Goal: Transaction & Acquisition: Purchase product/service

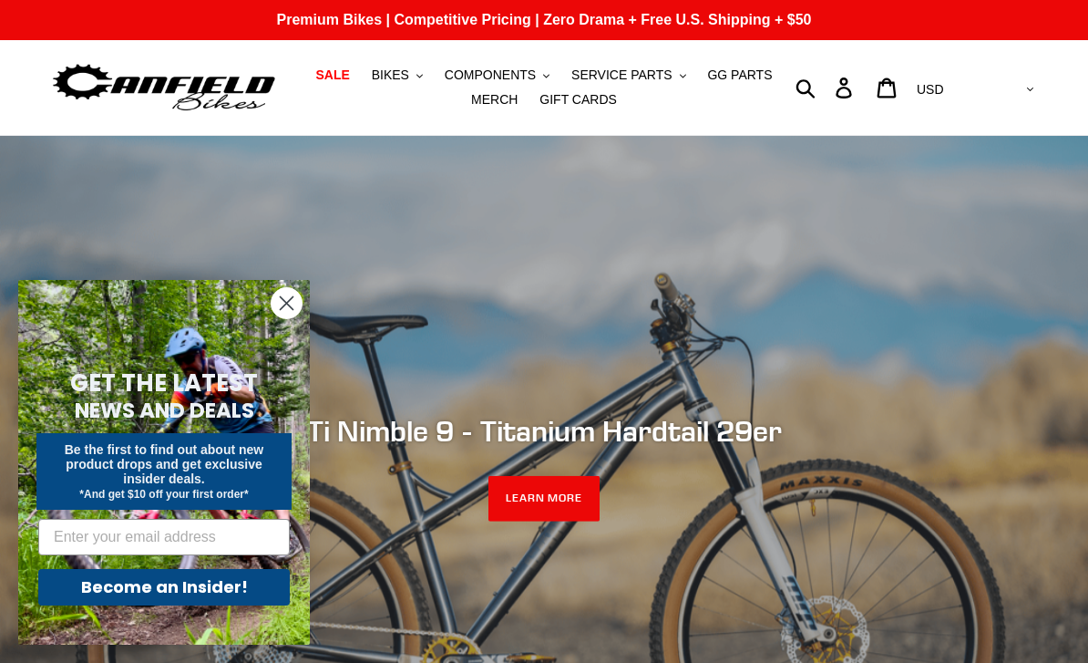
click at [481, 67] on span "COMPONENTS" at bounding box center [490, 74] width 91 height 15
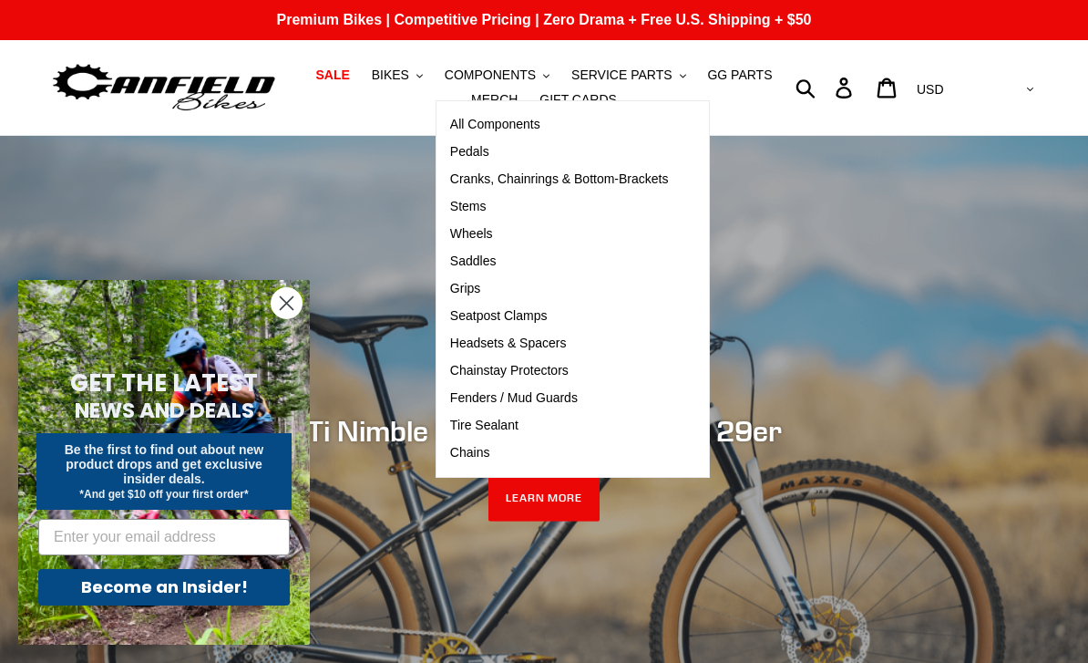
click at [468, 152] on span "Pedals" at bounding box center [469, 151] width 39 height 15
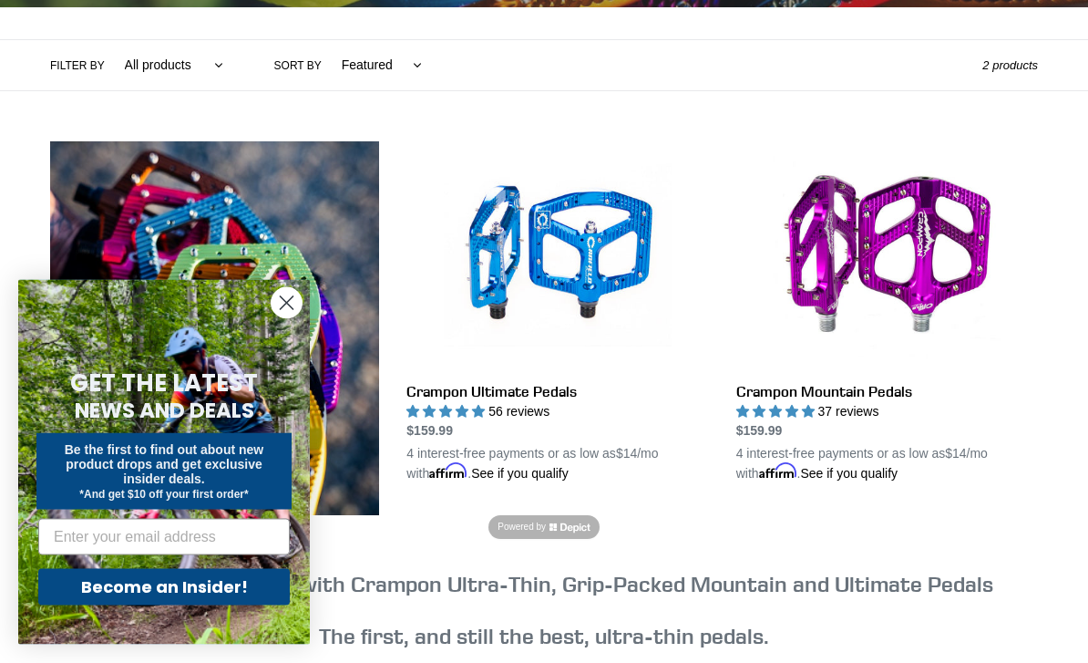
click at [291, 318] on circle "Close dialog" at bounding box center [287, 303] width 30 height 30
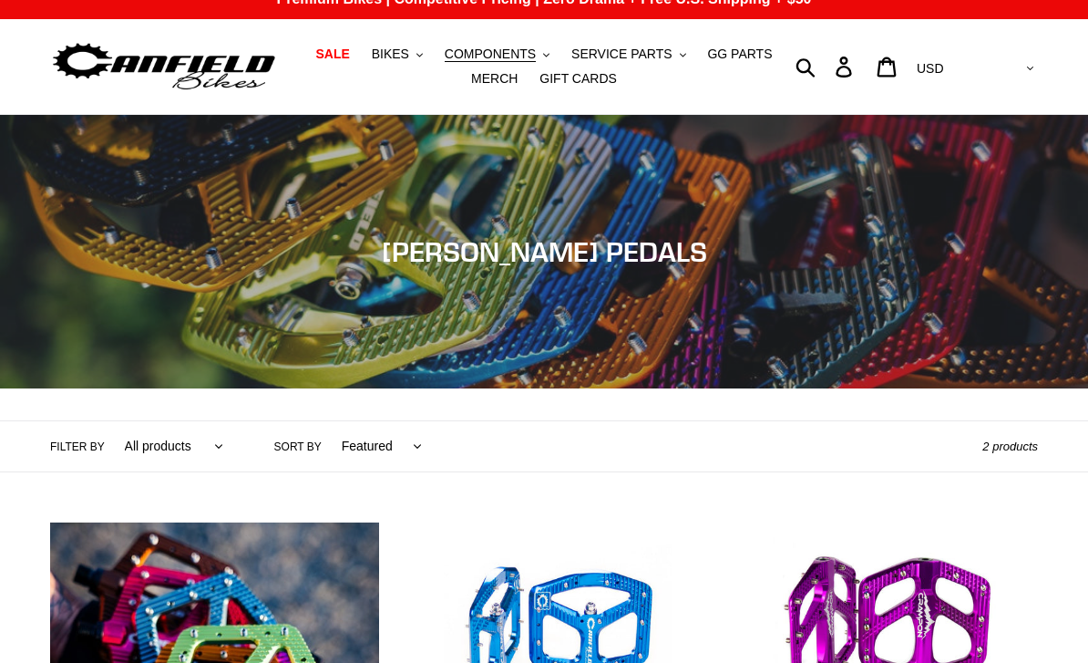
scroll to position [21, 0]
click at [334, 57] on span "SALE" at bounding box center [332, 53] width 34 height 15
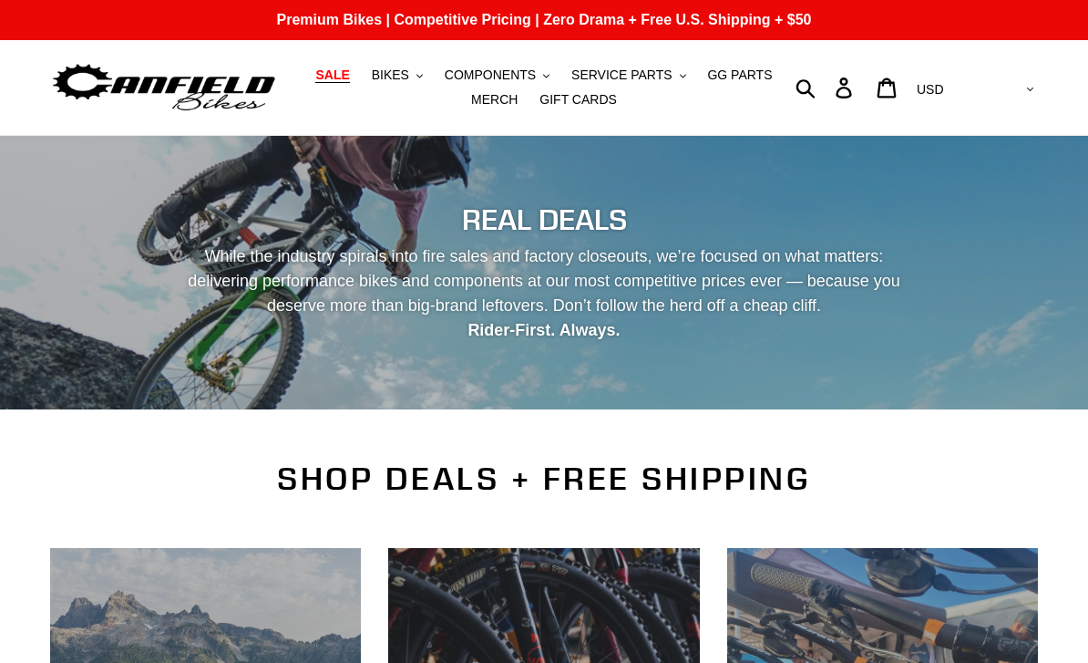
click at [402, 80] on span "BIKES" at bounding box center [390, 74] width 37 height 15
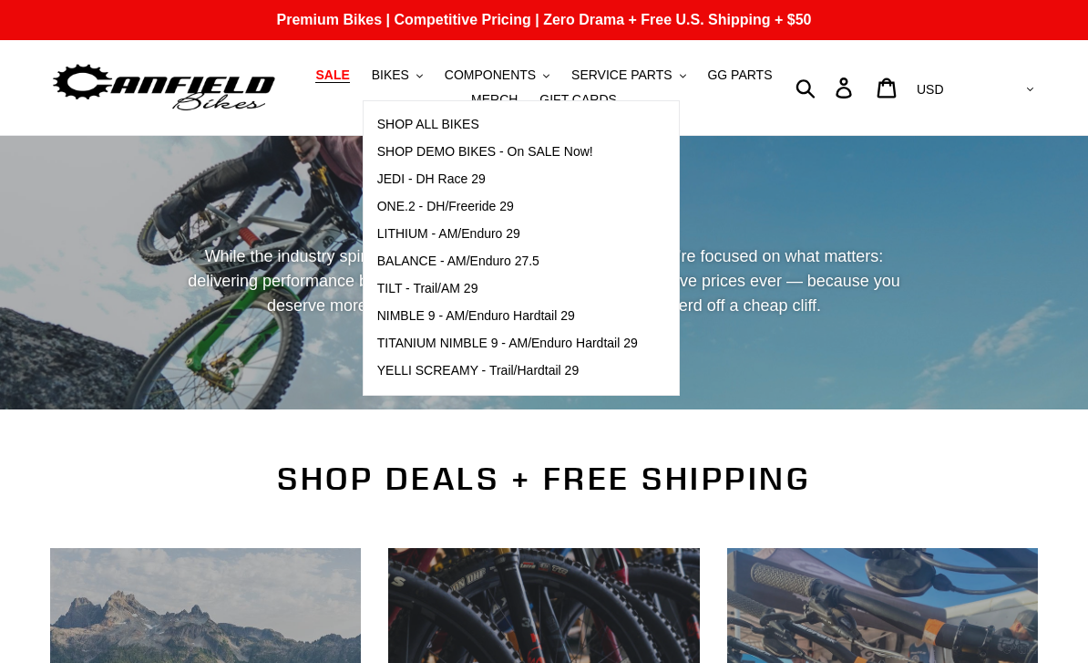
click at [402, 231] on span "LITHIUM - AM/Enduro 29" at bounding box center [448, 233] width 143 height 15
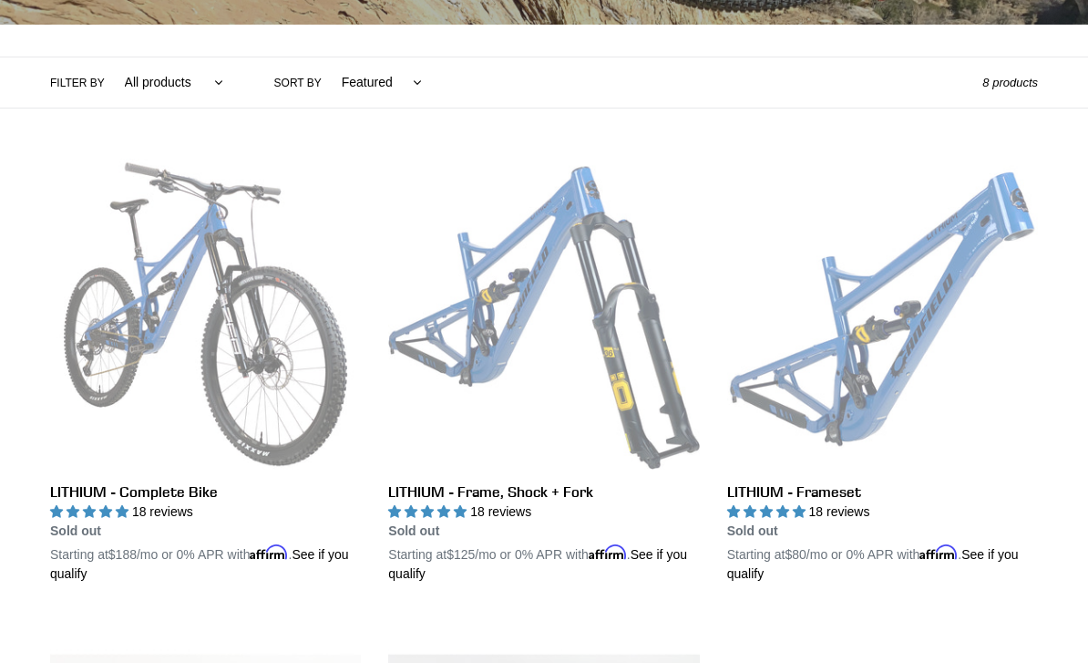
scroll to position [397, 0]
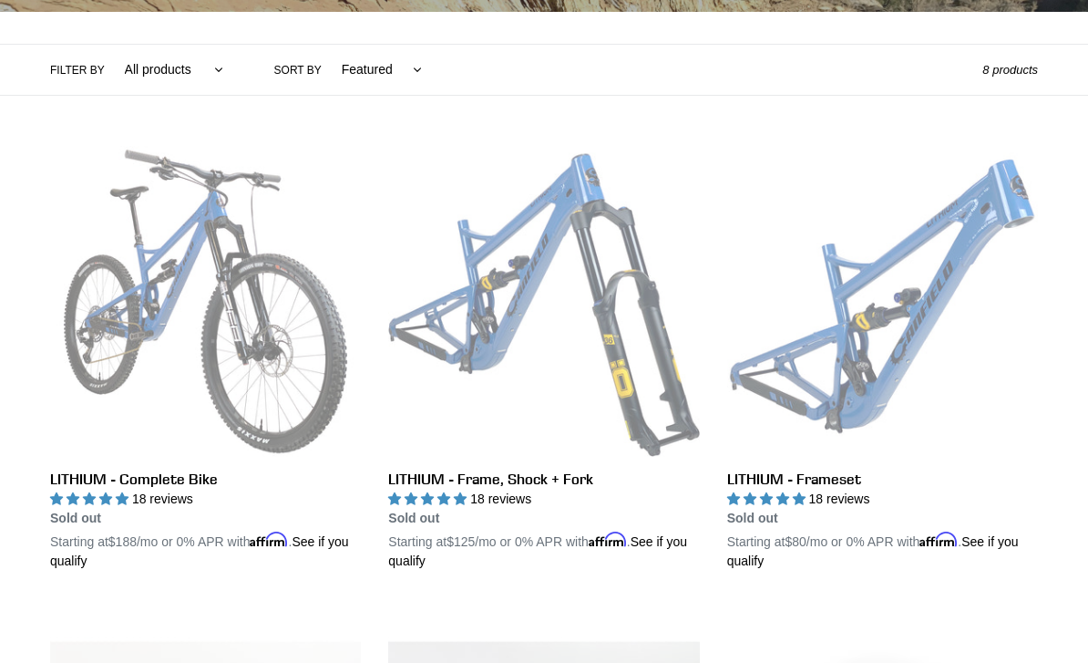
click at [836, 480] on link "LITHIUM - Frameset" at bounding box center [882, 358] width 311 height 425
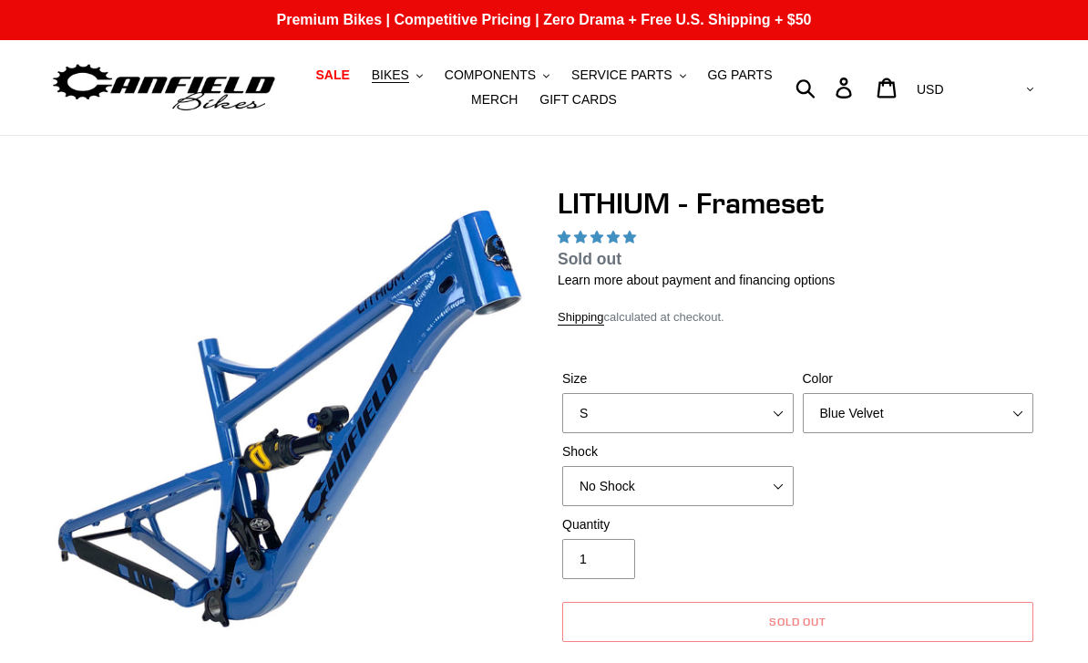
select select "highest-rating"
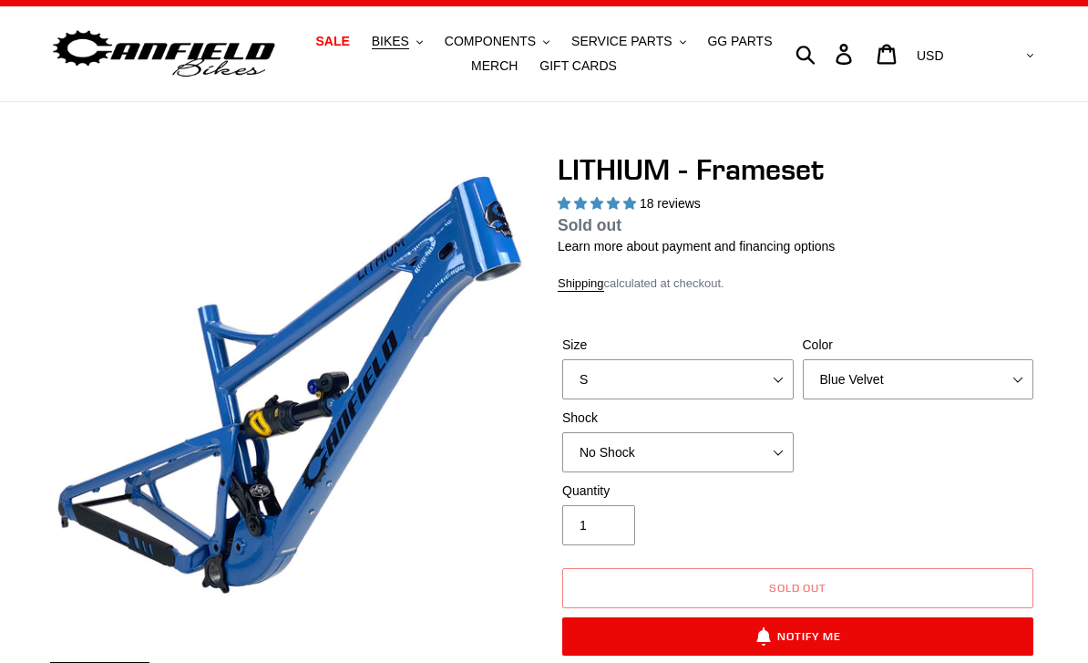
scroll to position [43, 0]
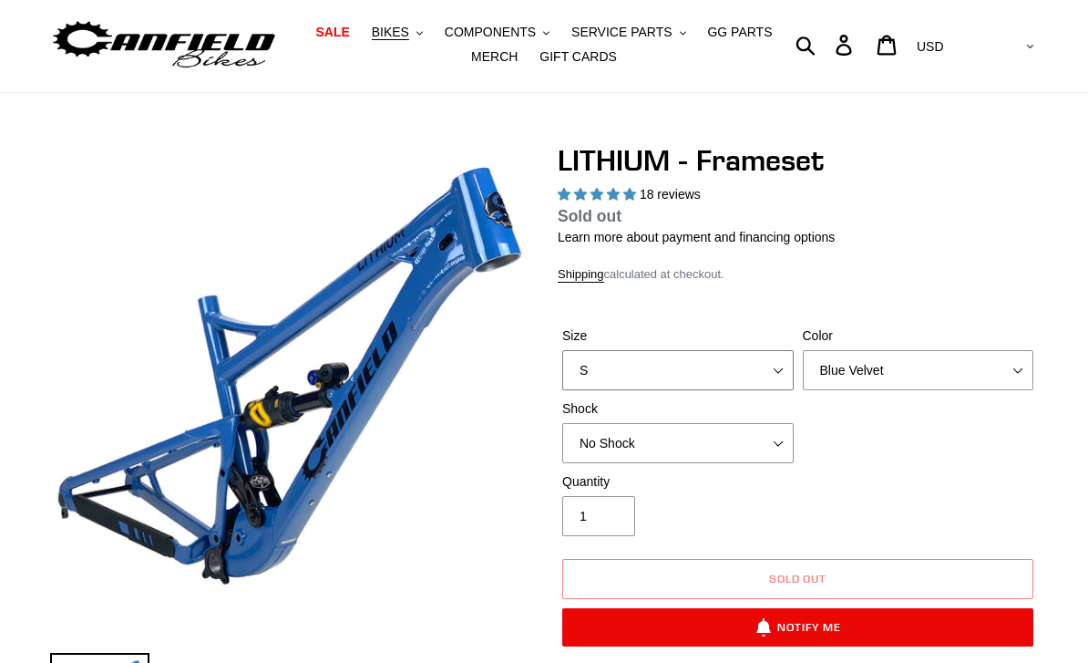
click at [744, 361] on select "S M L XL" at bounding box center [677, 370] width 231 height 40
select select "M"
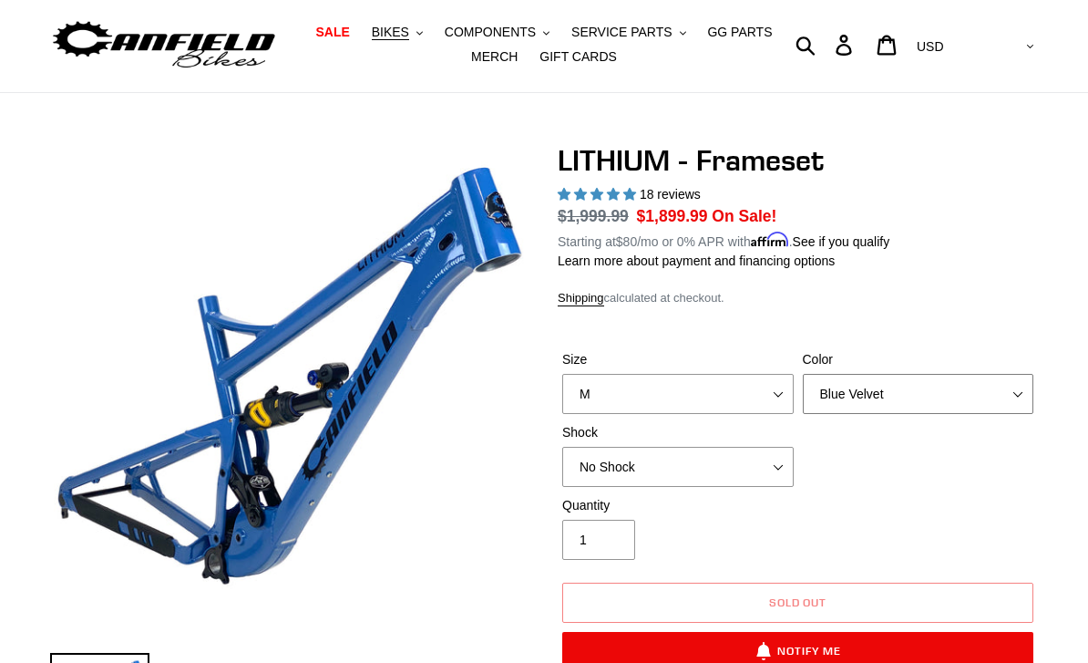
click at [934, 393] on select "Blue Velvet Stealth Black" at bounding box center [918, 394] width 231 height 40
select select "Stealth Black"
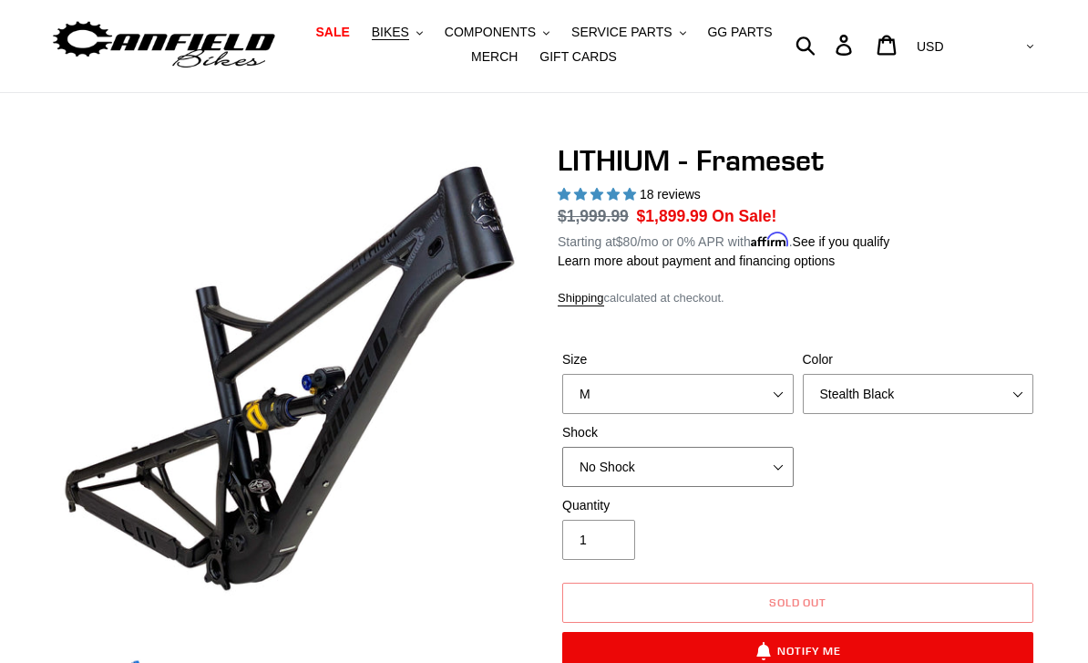
click at [751, 462] on select "No Shock Öhlins TTX2 Air Cane Creek DB Kitsuma Air Fox FLOAT X2 Factory Cane Cr…" at bounding box center [677, 467] width 231 height 40
select select "Fox FLOAT X2 Factory"
